Goal: Find specific page/section: Find specific page/section

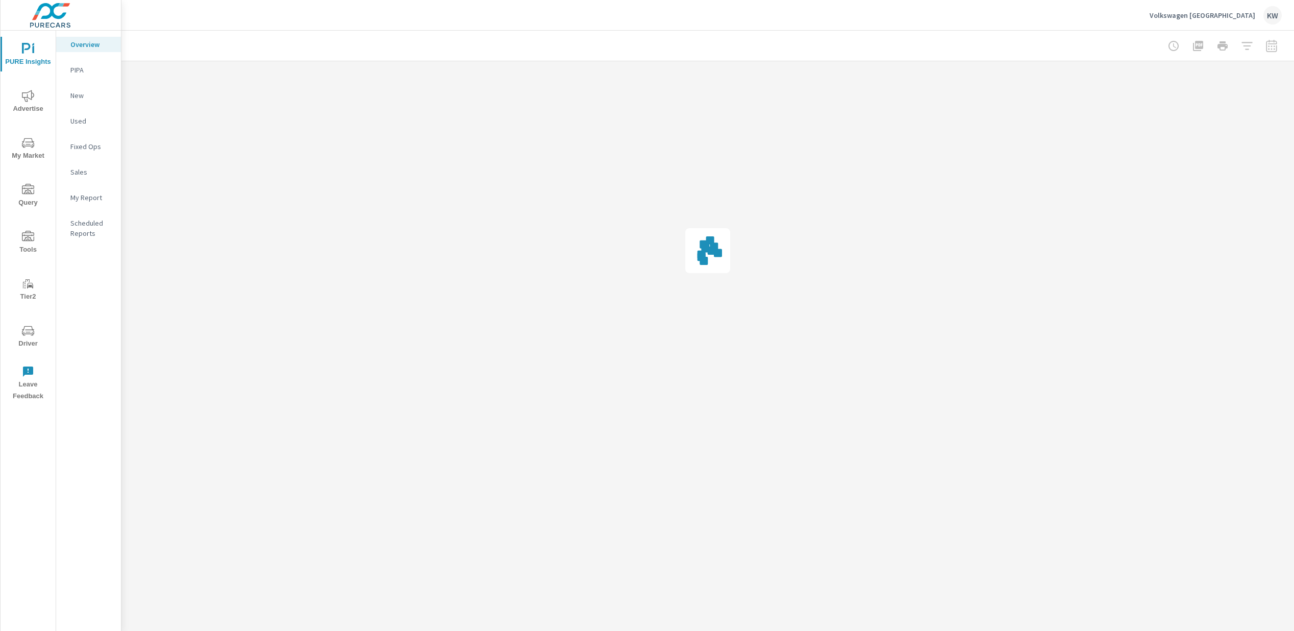
click at [32, 338] on span "Driver" at bounding box center [28, 337] width 49 height 25
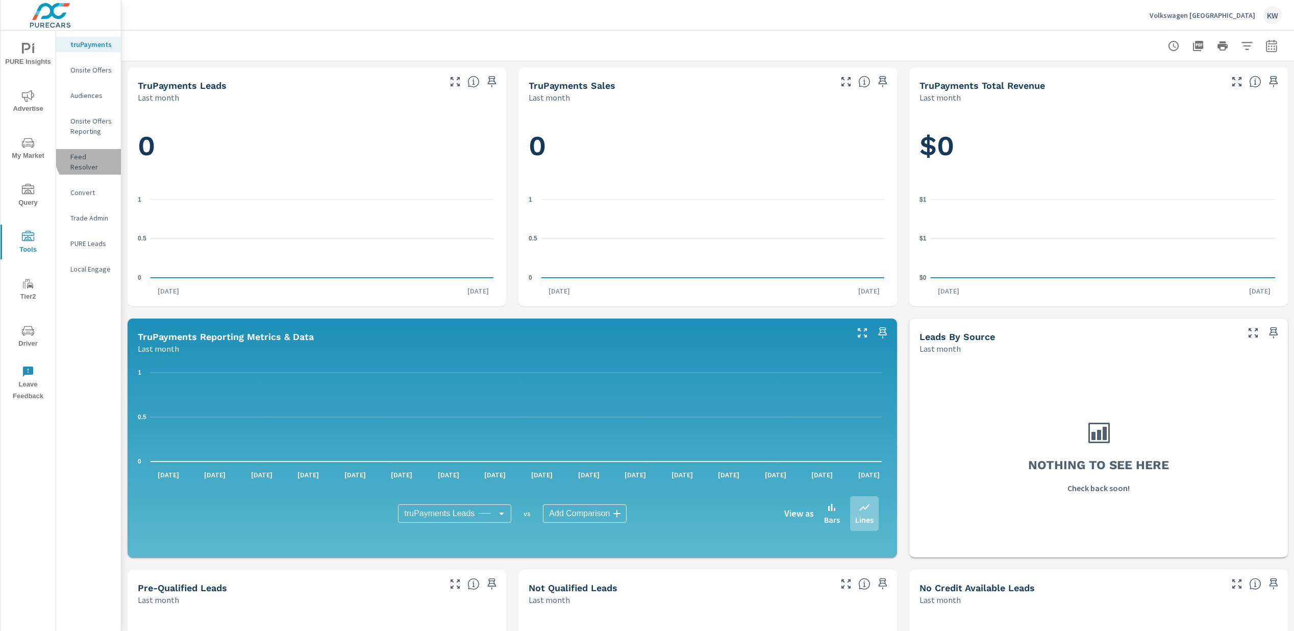
click at [95, 155] on p "Feed Resolver" at bounding box center [91, 162] width 42 height 20
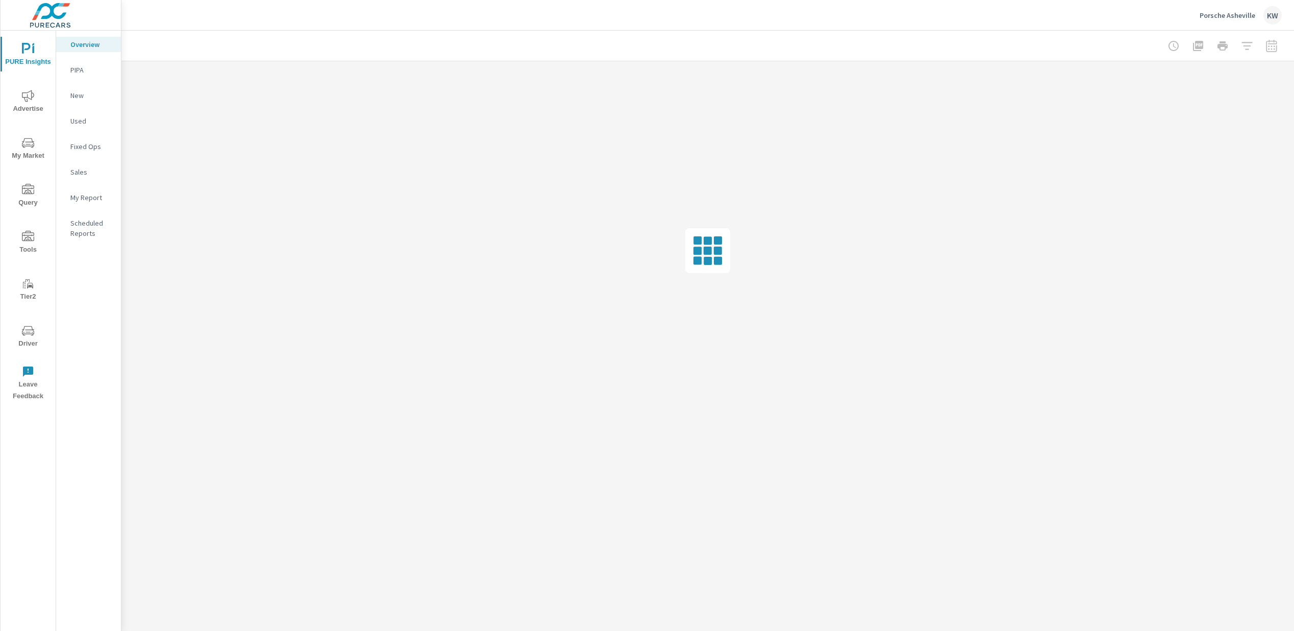
click at [33, 336] on span "Driver" at bounding box center [28, 337] width 49 height 25
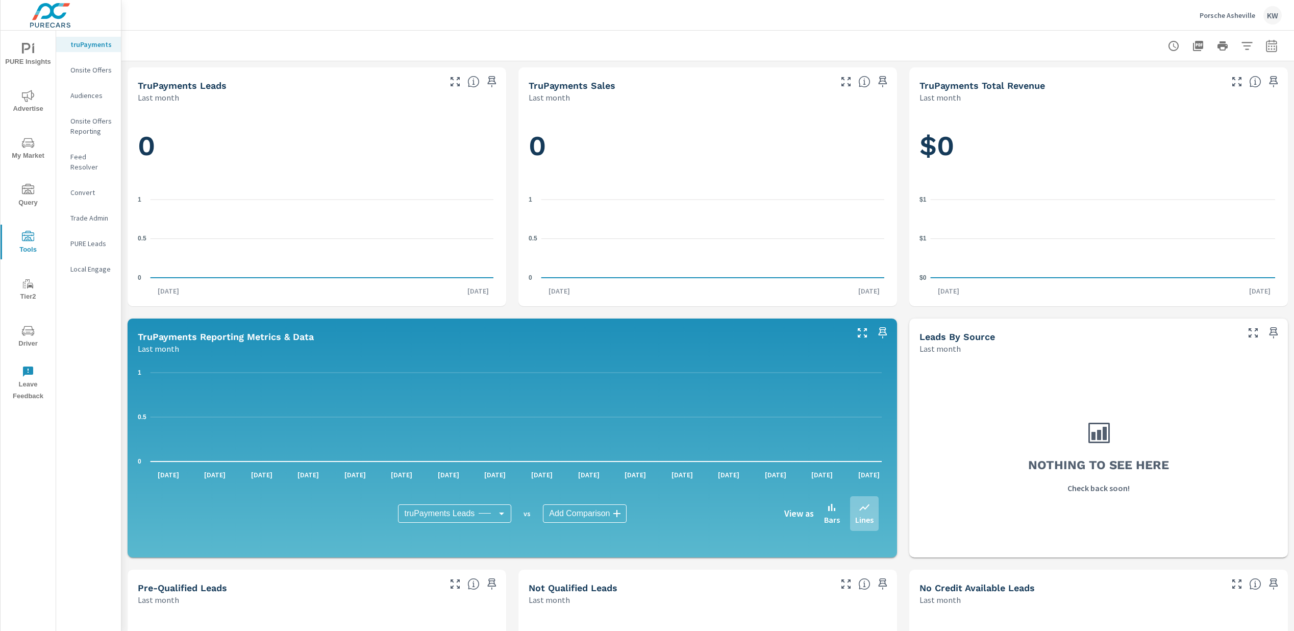
click at [87, 158] on p "Feed Resolver" at bounding box center [91, 162] width 42 height 20
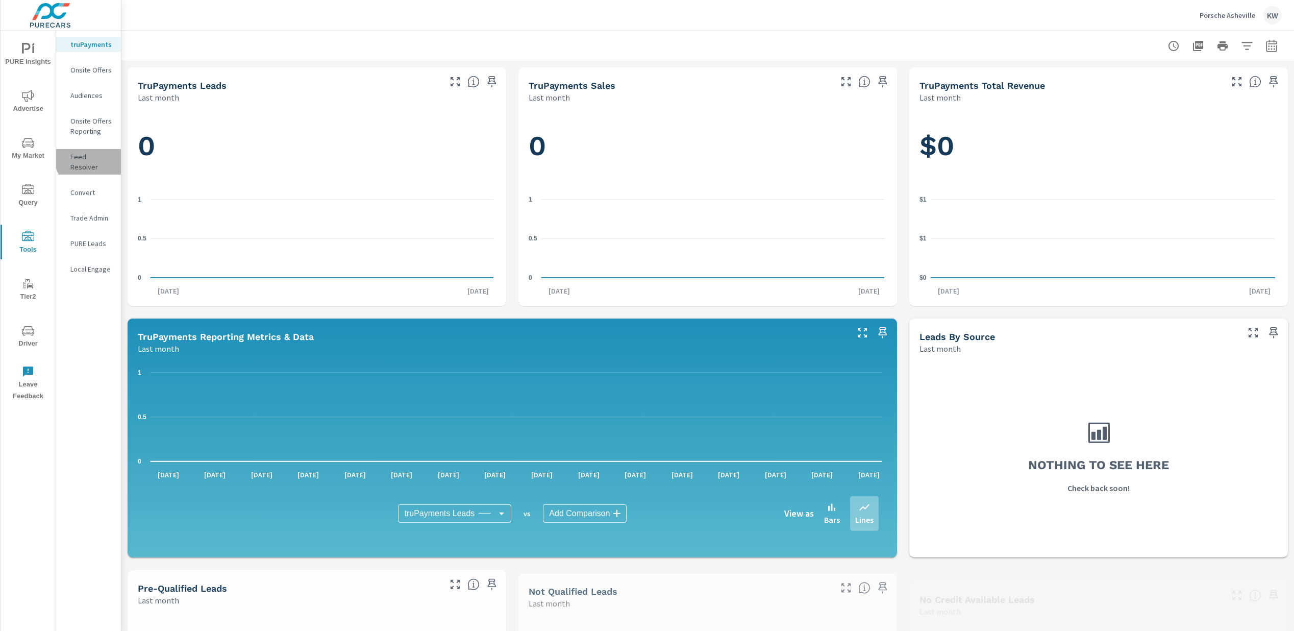
click at [91, 158] on p "Feed Resolver" at bounding box center [91, 162] width 42 height 20
